Goal: Task Accomplishment & Management: Use online tool/utility

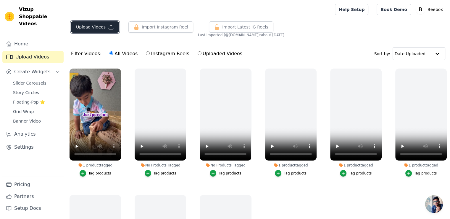
click at [95, 28] on button "Upload Videos" at bounding box center [95, 26] width 48 height 11
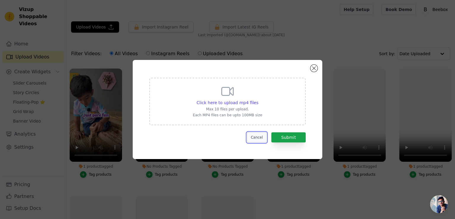
click at [263, 137] on button "Cancel" at bounding box center [257, 137] width 20 height 10
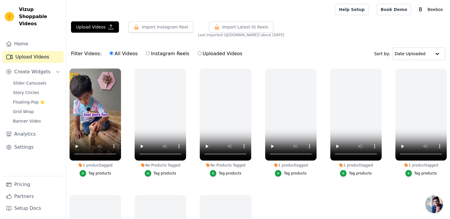
click at [156, 55] on label "Instagram Reels" at bounding box center [168, 54] width 44 height 8
click at [150, 55] on input "Instagram Reels" at bounding box center [148, 53] width 4 height 4
radio input "true"
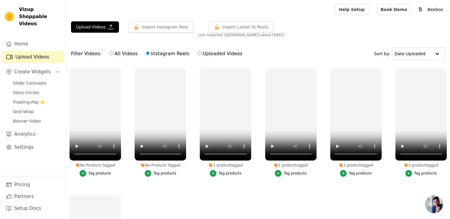
click at [110, 54] on input "All Videos" at bounding box center [112, 53] width 4 height 4
radio input "true"
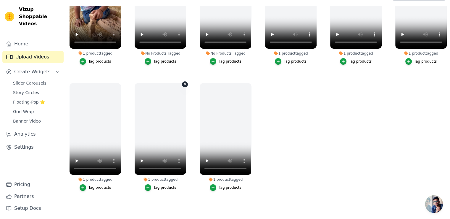
scroll to position [60, 0]
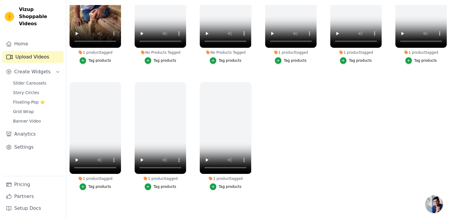
click at [373, 160] on ul "1 product tagged Tag products No Products Tagged Tag products No Products Tagge…" at bounding box center [258, 105] width 384 height 200
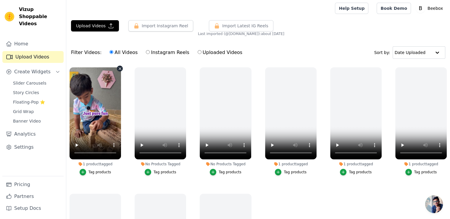
scroll to position [0, 0]
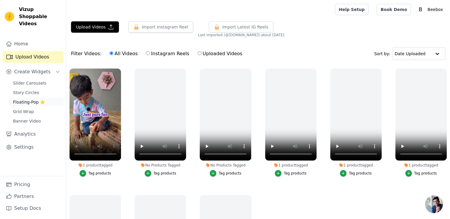
click at [31, 99] on span "Floating-Pop ⭐" at bounding box center [29, 102] width 32 height 6
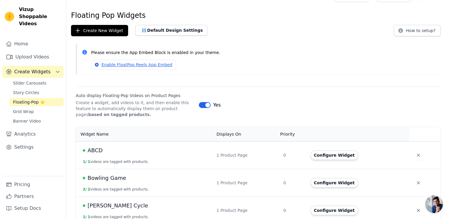
scroll to position [20, 0]
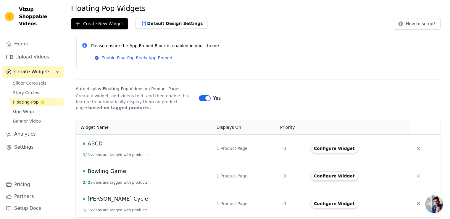
click at [184, 143] on div "ABCD" at bounding box center [146, 143] width 127 height 8
click at [325, 144] on button "Configure Widget" at bounding box center [335, 147] width 48 height 9
